Goal: Transaction & Acquisition: Purchase product/service

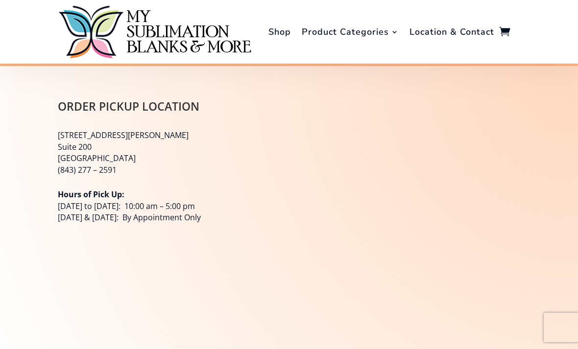
click at [282, 34] on link "Shop" at bounding box center [279, 31] width 23 height 59
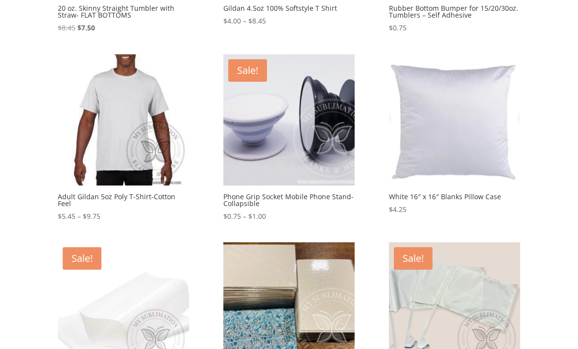
scroll to position [333, 0]
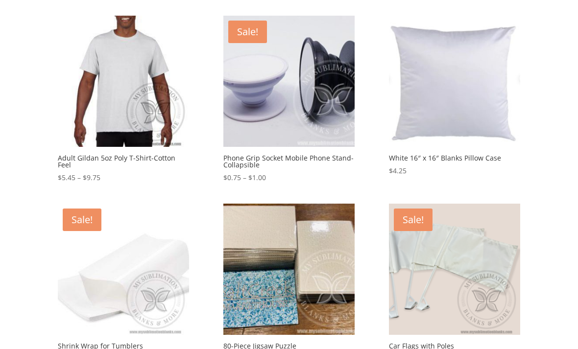
click at [144, 107] on img at bounding box center [123, 81] width 131 height 131
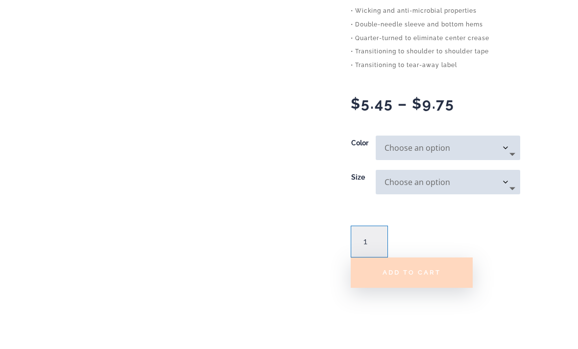
scroll to position [690, 0]
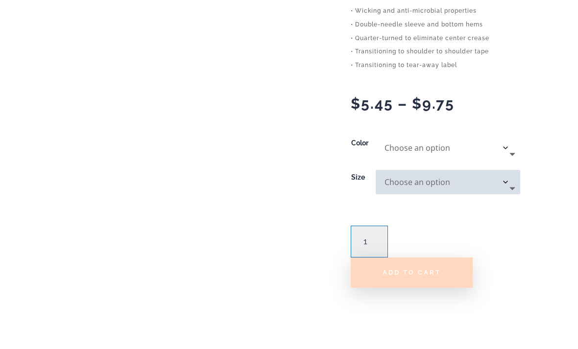
click at [516, 136] on select "Choose an option Carolina Blue Gold Irish Green Orange Safety Green Safety Pink…" at bounding box center [448, 148] width 144 height 24
select select "White"
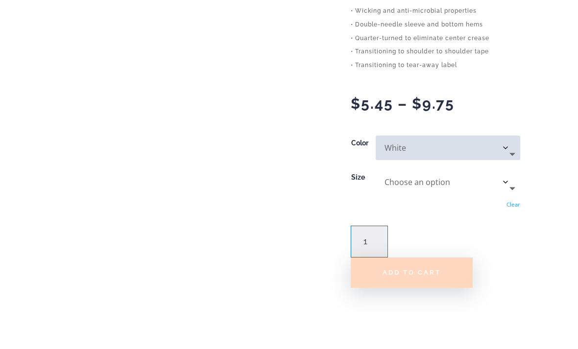
click at [511, 170] on select "Choose an option Small Medium Large XLarge 2XLarge 3Xlarge" at bounding box center [448, 182] width 144 height 24
select select "2XLarge"
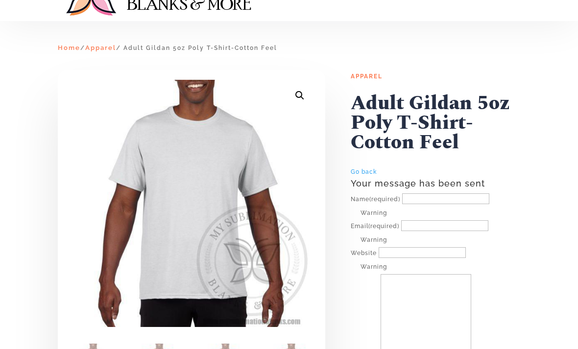
scroll to position [0, 0]
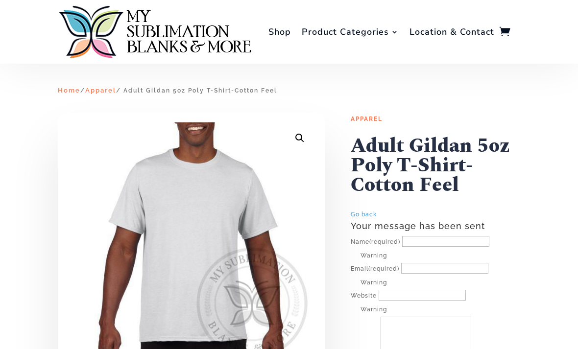
click at [278, 37] on link "Shop" at bounding box center [279, 31] width 23 height 59
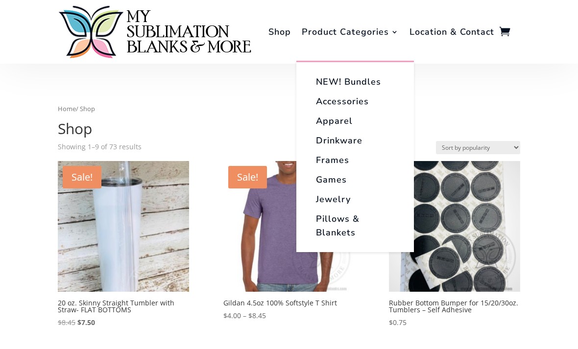
click at [371, 78] on link "NEW! Bundles" at bounding box center [355, 82] width 98 height 20
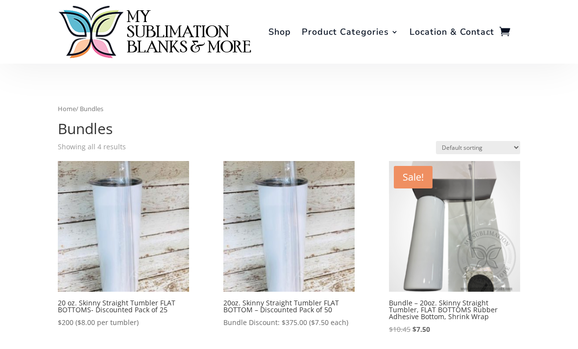
click at [282, 47] on link "Shop" at bounding box center [279, 31] width 23 height 59
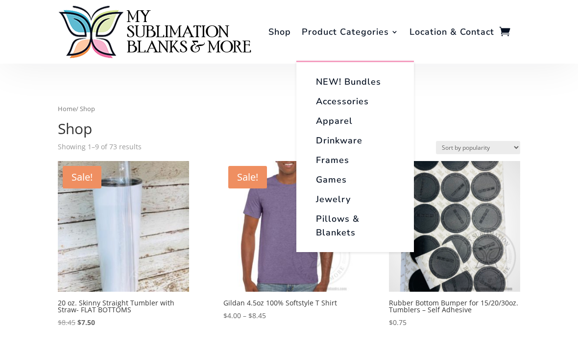
click at [342, 229] on link "Pillows & Blankets" at bounding box center [355, 225] width 98 height 33
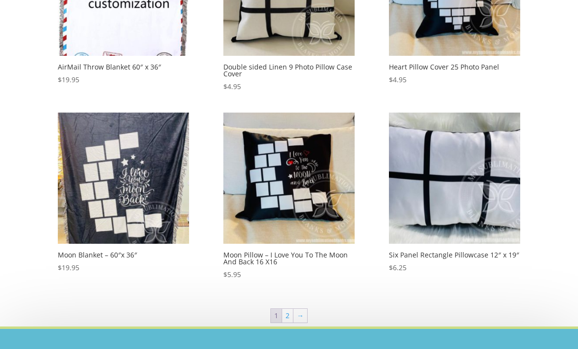
scroll to position [418, 0]
click at [288, 315] on link "2" at bounding box center [287, 316] width 11 height 14
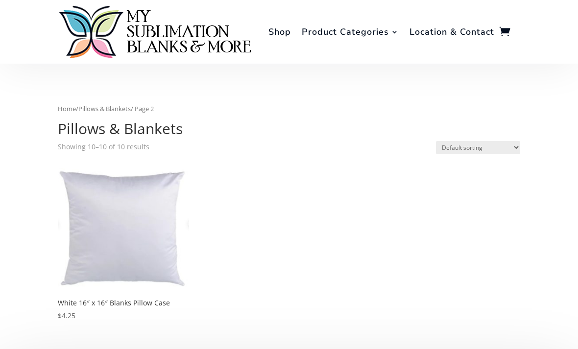
click at [288, 32] on link "Shop" at bounding box center [279, 31] width 23 height 59
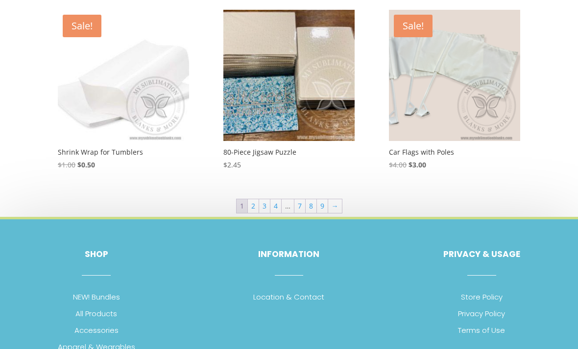
scroll to position [527, 0]
click at [256, 205] on link "2" at bounding box center [253, 206] width 11 height 14
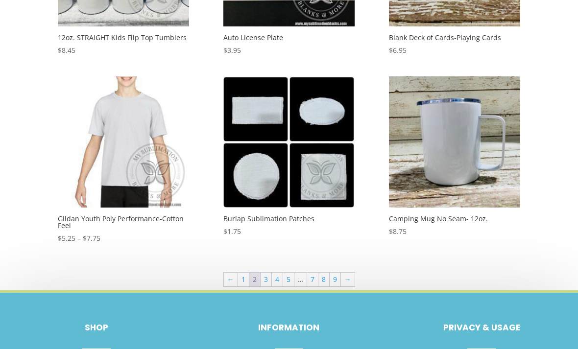
scroll to position [455, 0]
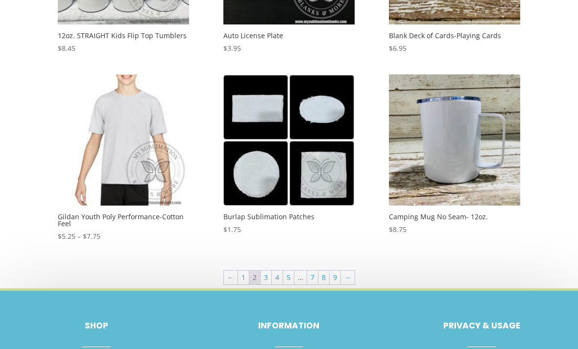
click at [267, 275] on link "3" at bounding box center [265, 278] width 11 height 14
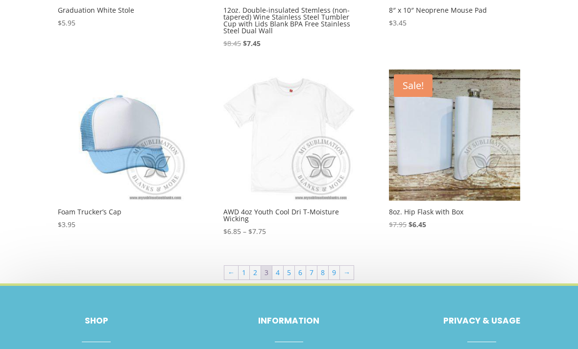
scroll to position [488, 0]
click at [282, 268] on link "4" at bounding box center [277, 273] width 11 height 14
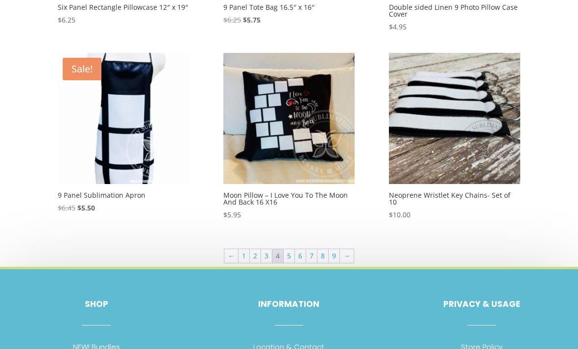
scroll to position [490, 0]
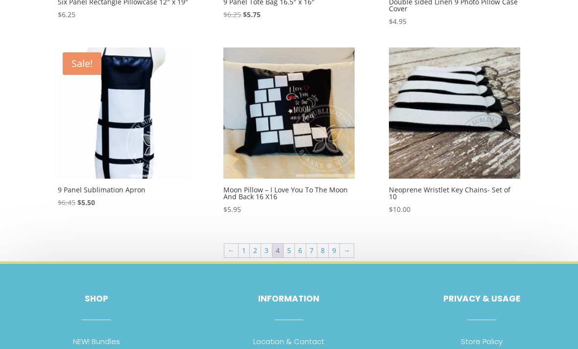
click at [290, 249] on link "5" at bounding box center [288, 251] width 11 height 14
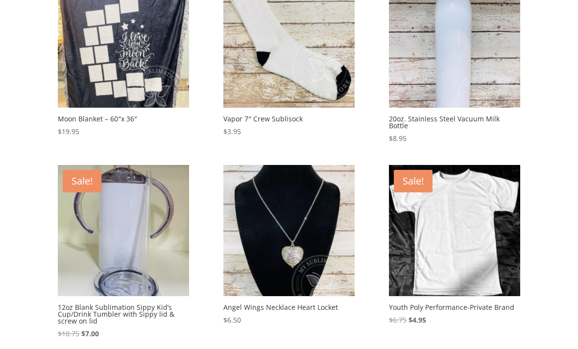
scroll to position [185, 0]
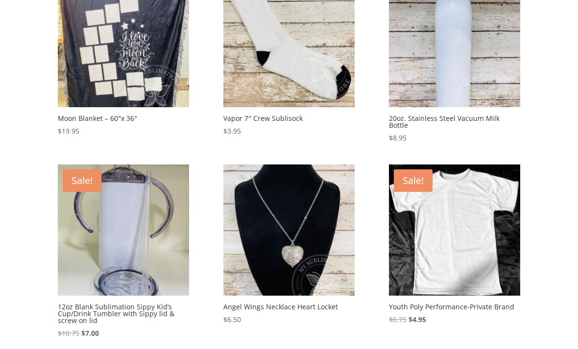
click at [445, 300] on h2 "Youth Poly Performance-Private Brand" at bounding box center [454, 307] width 131 height 14
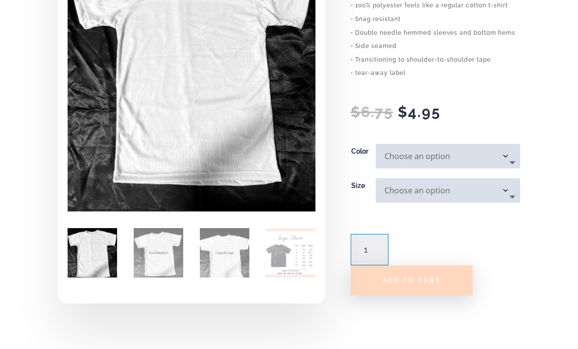
scroll to position [225, 0]
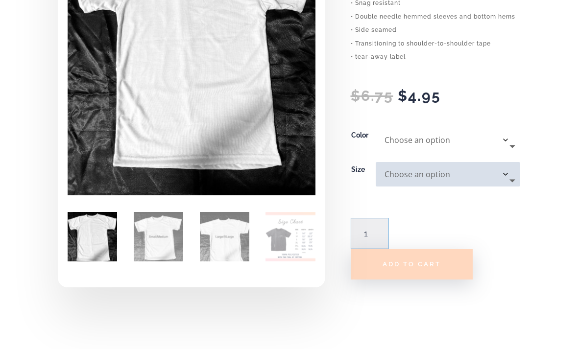
click at [509, 141] on select "Choose an option White" at bounding box center [448, 140] width 144 height 24
select select "White"
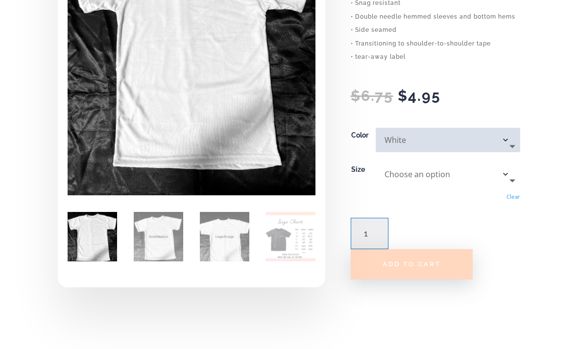
click at [507, 180] on select "Choose an option Small Medium Large XLarge" at bounding box center [448, 174] width 144 height 24
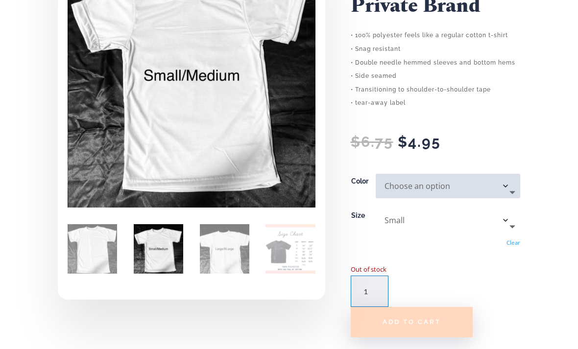
scroll to position [179, 0]
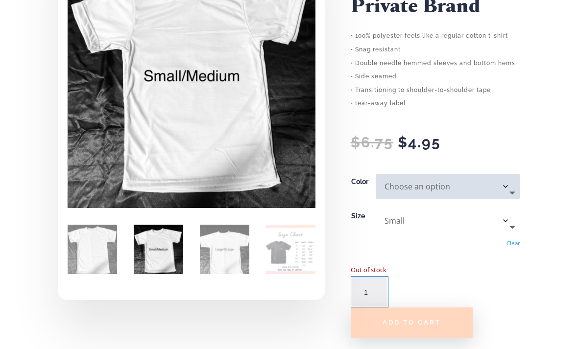
click at [498, 226] on select "Choose an option Small Medium Large XLarge" at bounding box center [448, 221] width 144 height 24
click at [503, 217] on select "Choose an option Small Medium Large XLarge" at bounding box center [448, 221] width 144 height 24
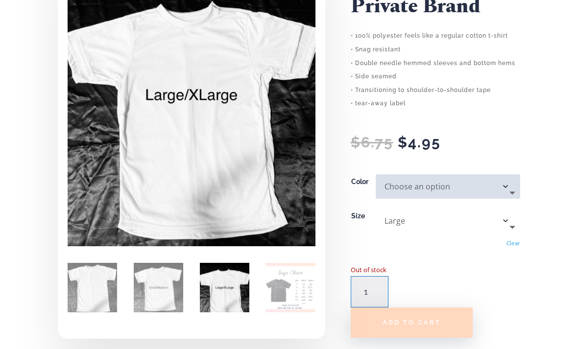
click at [504, 213] on select "Choose an option Small Medium Large XLarge" at bounding box center [448, 221] width 144 height 24
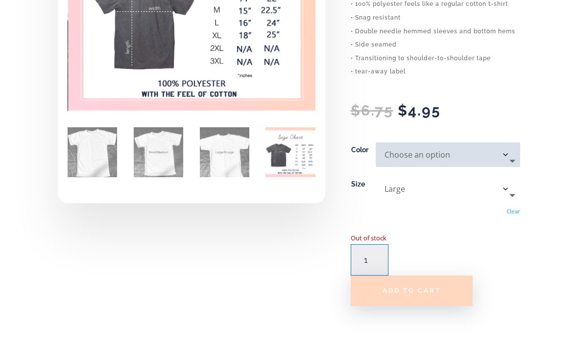
scroll to position [210, 0]
click at [509, 191] on select "Choose an option Small Medium Large XLarge" at bounding box center [448, 190] width 144 height 24
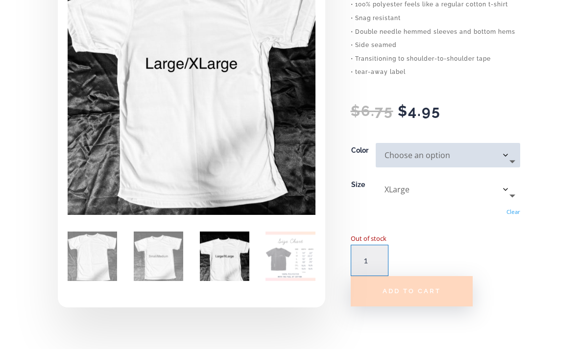
scroll to position [210, 0]
click at [509, 193] on select "Choose an option Small Medium Large XLarge" at bounding box center [448, 189] width 144 height 24
select select "Small"
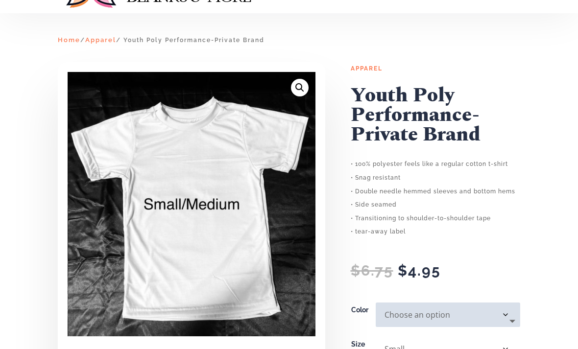
scroll to position [0, 0]
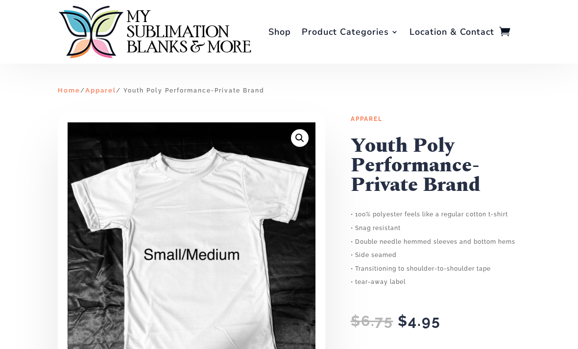
click at [276, 38] on link "Shop" at bounding box center [279, 31] width 23 height 59
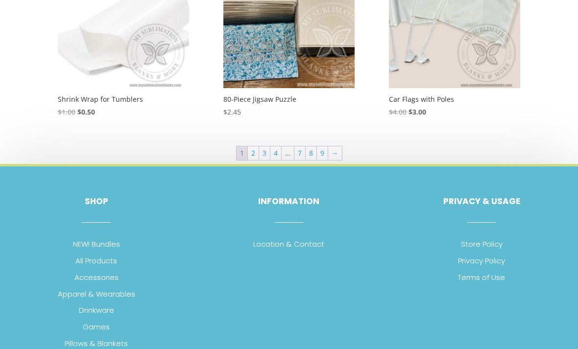
scroll to position [574, 0]
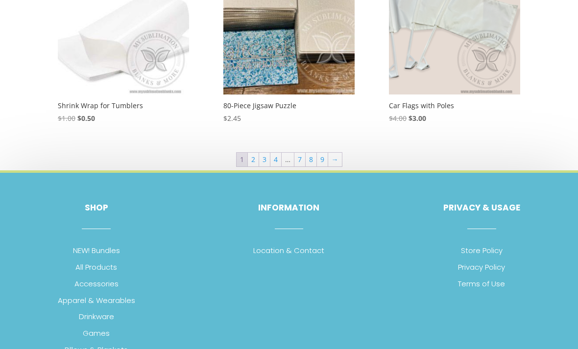
click at [277, 156] on link "4" at bounding box center [275, 160] width 11 height 14
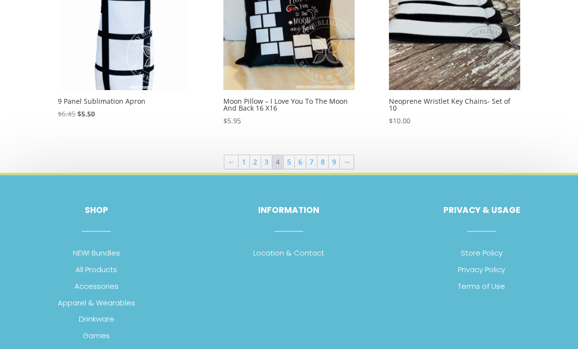
scroll to position [578, 0]
click at [293, 158] on link "5" at bounding box center [288, 162] width 11 height 14
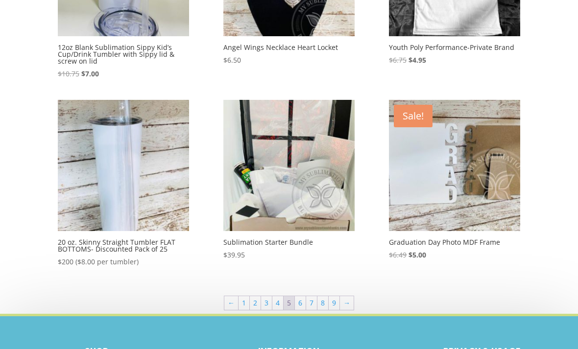
scroll to position [445, 0]
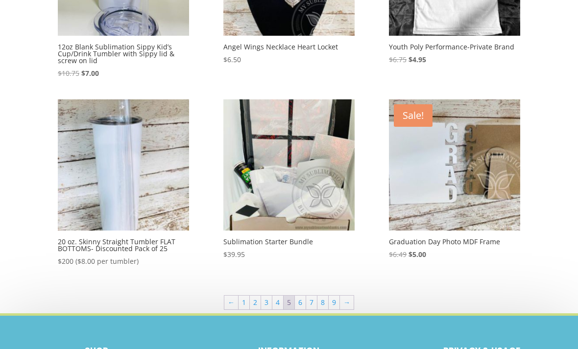
click at [301, 296] on link "6" at bounding box center [300, 303] width 11 height 14
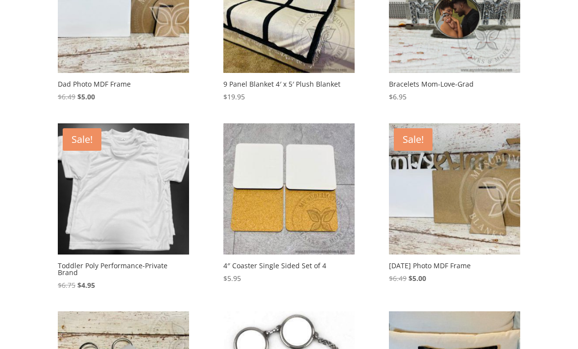
scroll to position [217, 0]
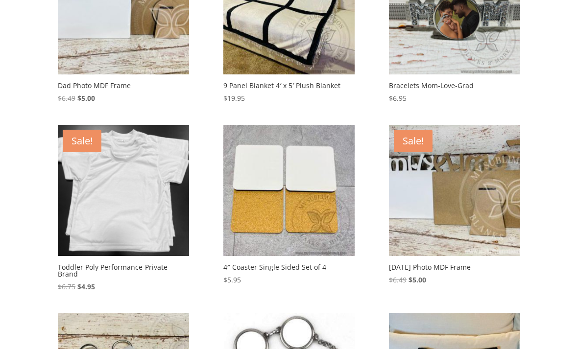
click at [174, 270] on h2 "Toddler Poly Performance-Private Brand" at bounding box center [123, 270] width 131 height 21
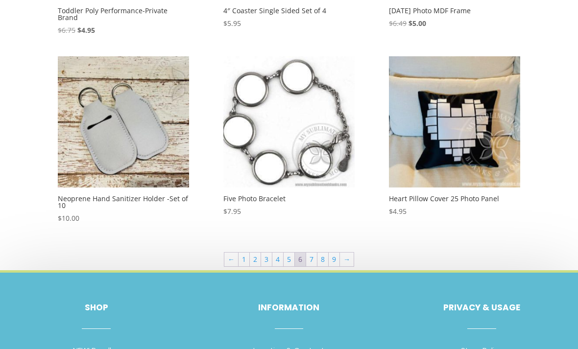
scroll to position [474, 0]
click at [314, 253] on link "7" at bounding box center [311, 260] width 11 height 14
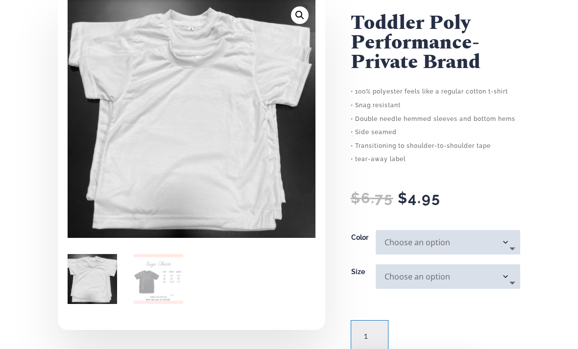
scroll to position [165, 0]
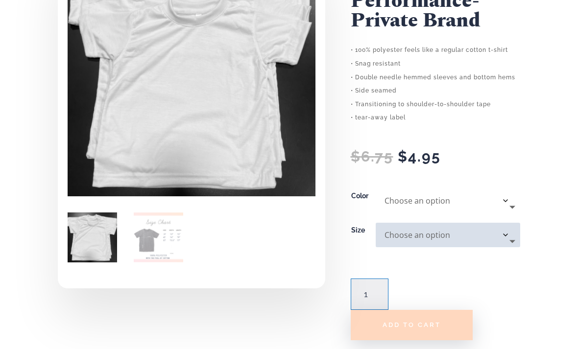
click at [507, 200] on select "Choose an option White" at bounding box center [448, 201] width 144 height 24
select select "White"
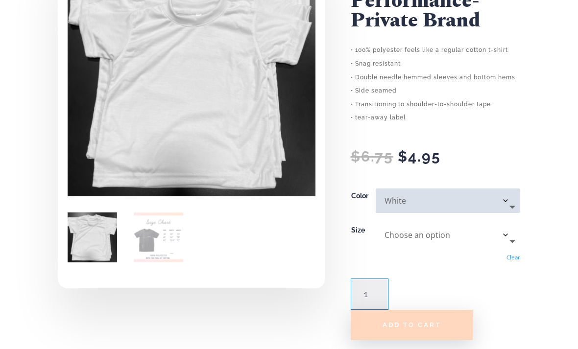
click at [501, 234] on select "Choose an option 3T 4T 6T" at bounding box center [448, 235] width 144 height 24
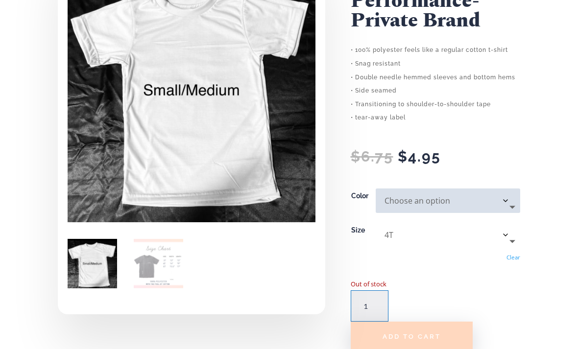
click at [508, 236] on select "Choose an option 3T 4T 6T" at bounding box center [448, 235] width 144 height 24
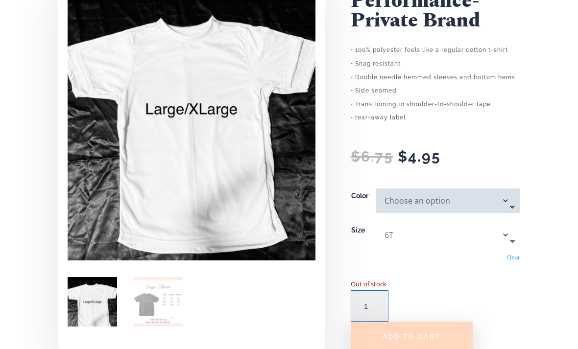
click at [507, 236] on select "Choose an option 3T 4T 6T" at bounding box center [448, 235] width 144 height 24
select select "3T"
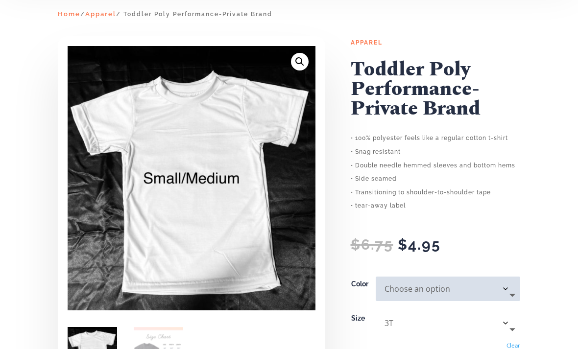
scroll to position [76, 0]
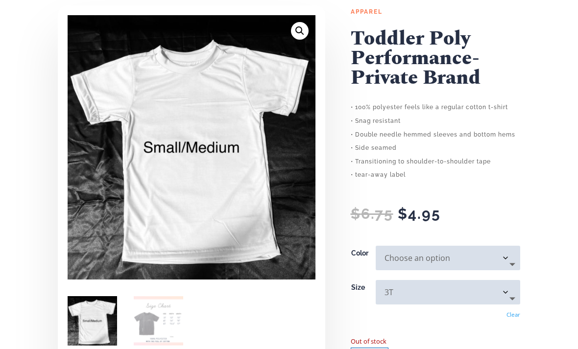
scroll to position [107, 0]
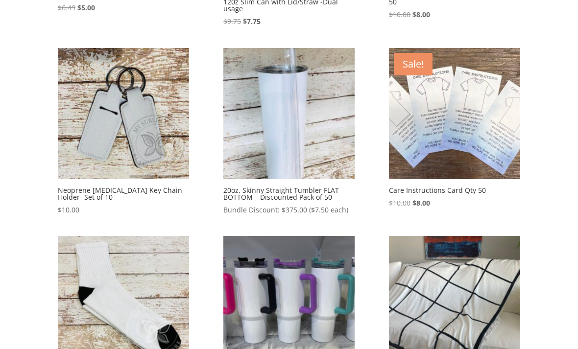
scroll to position [308, 0]
click at [300, 189] on h2 "20oz. Skinny Straight Tumbler FLAT BOTTOM – Discounted Pack of 50" at bounding box center [288, 194] width 131 height 21
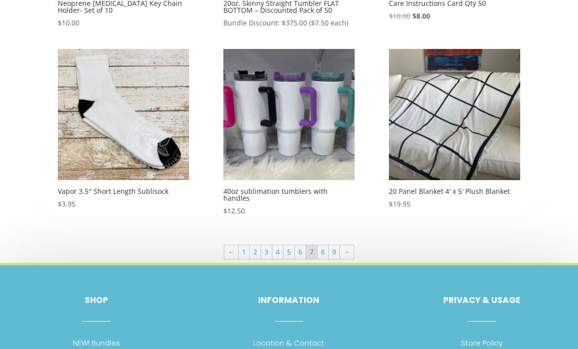
scroll to position [536, 0]
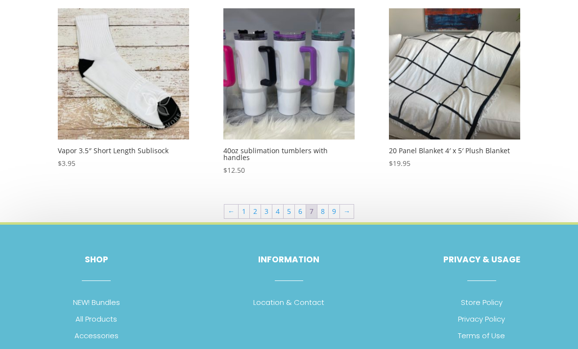
click at [325, 205] on link "8" at bounding box center [322, 212] width 11 height 14
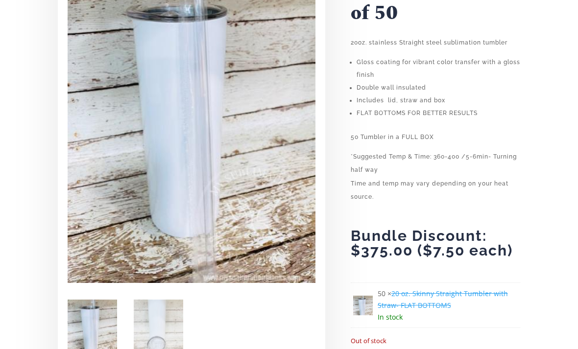
scroll to position [212, 0]
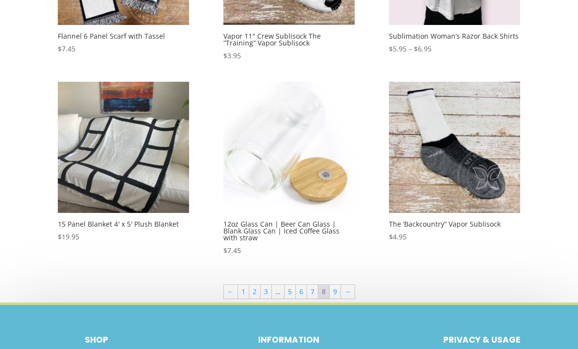
scroll to position [456, 0]
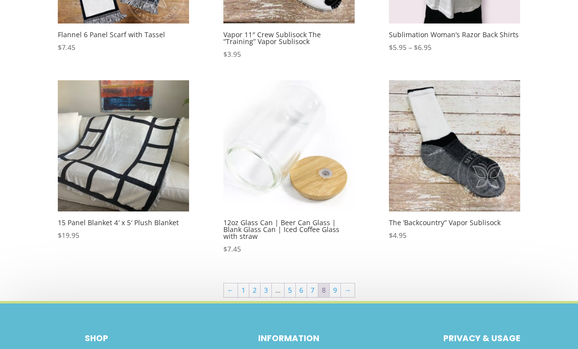
click at [334, 284] on link "9" at bounding box center [335, 291] width 11 height 14
